Goal: Transaction & Acquisition: Download file/media

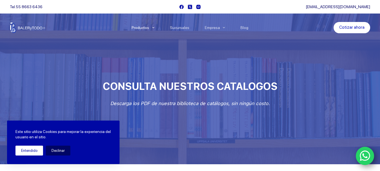
click at [35, 150] on button "Entendido" at bounding box center [29, 150] width 28 height 10
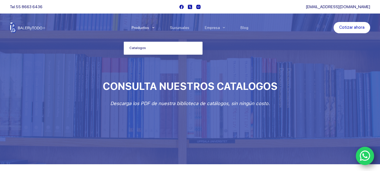
click at [154, 28] on icon "Menu Principal" at bounding box center [153, 27] width 2 height 1
click at [139, 48] on link "Catalogos" at bounding box center [163, 48] width 79 height 13
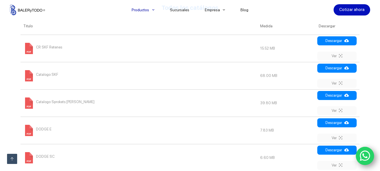
scroll to position [253, 0]
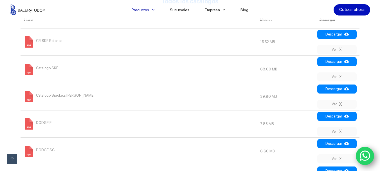
click at [47, 65] on span "Catalogo SKF" at bounding box center [47, 68] width 22 height 9
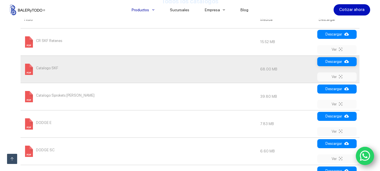
click at [337, 62] on link "Descargar" at bounding box center [336, 61] width 39 height 9
click at [347, 63] on icon at bounding box center [346, 61] width 5 height 5
click at [347, 61] on icon at bounding box center [346, 61] width 5 height 5
